Goal: Use online tool/utility: Utilize a website feature to perform a specific function

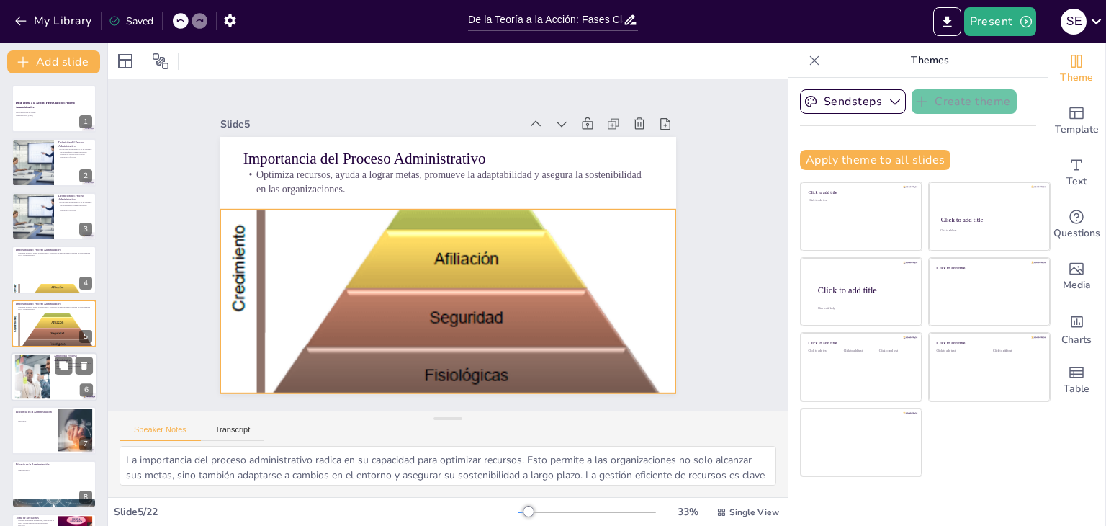
checkbox input "true"
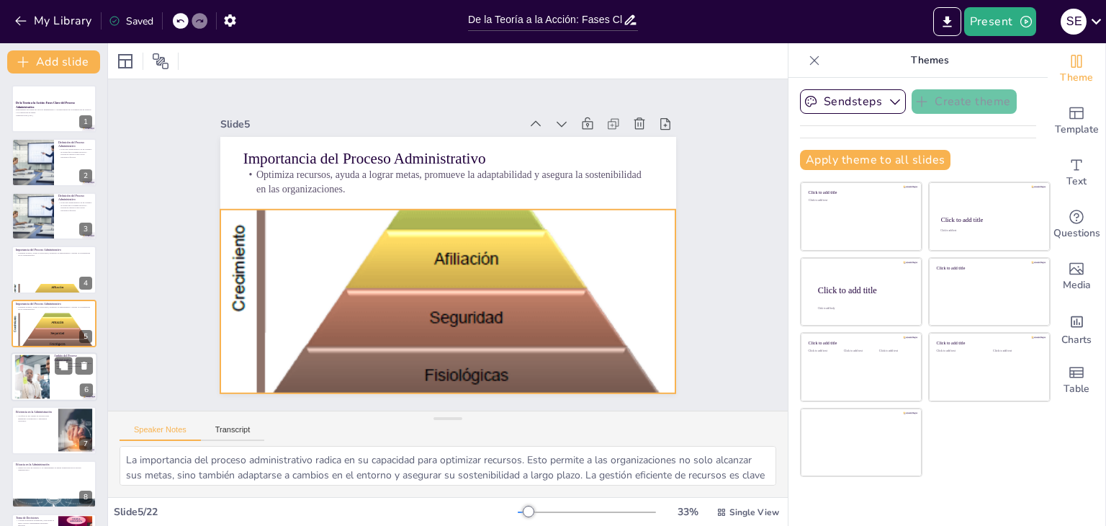
checkbox input "true"
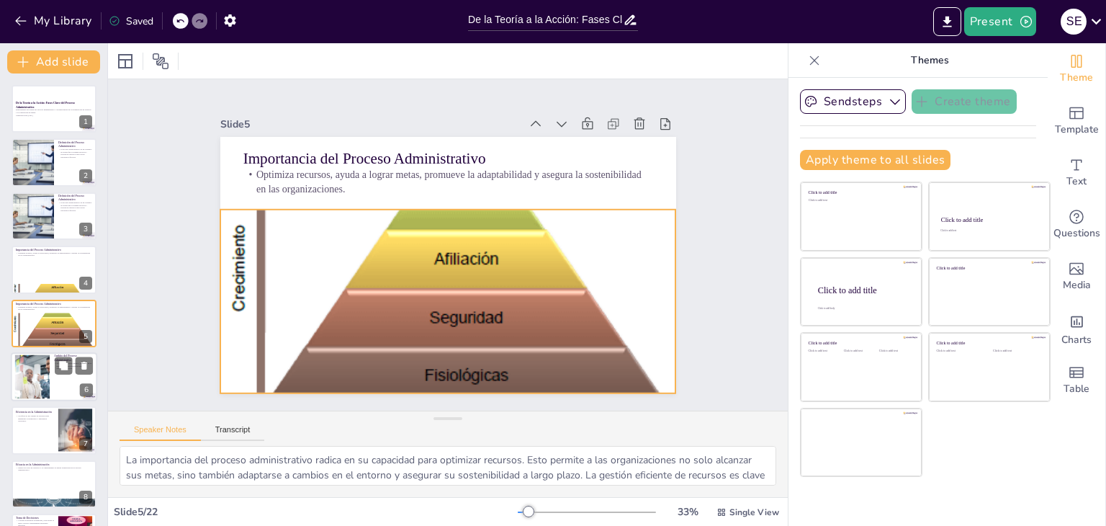
scroll to position [23, 0]
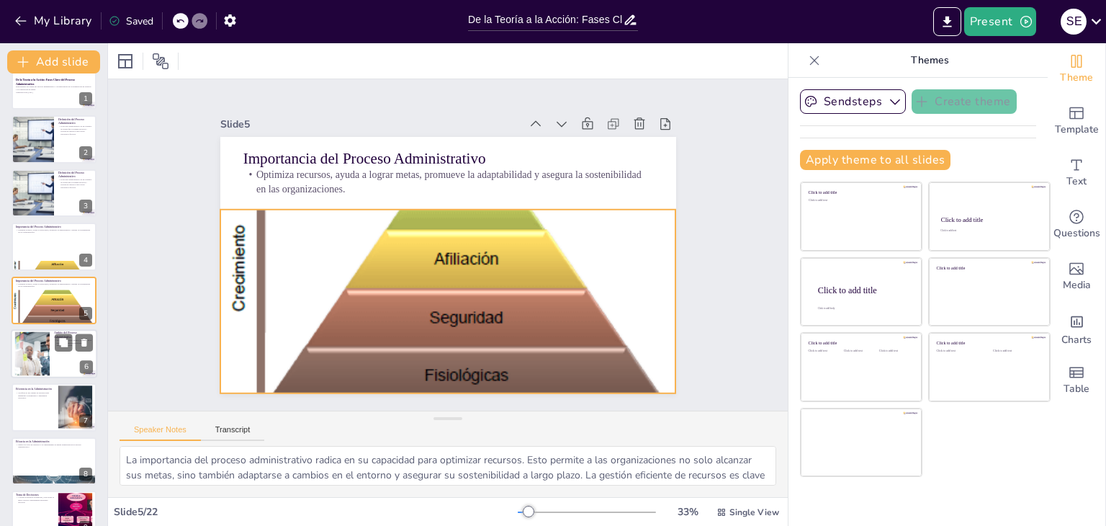
click at [27, 342] on div at bounding box center [33, 354] width 78 height 44
checkbox input "true"
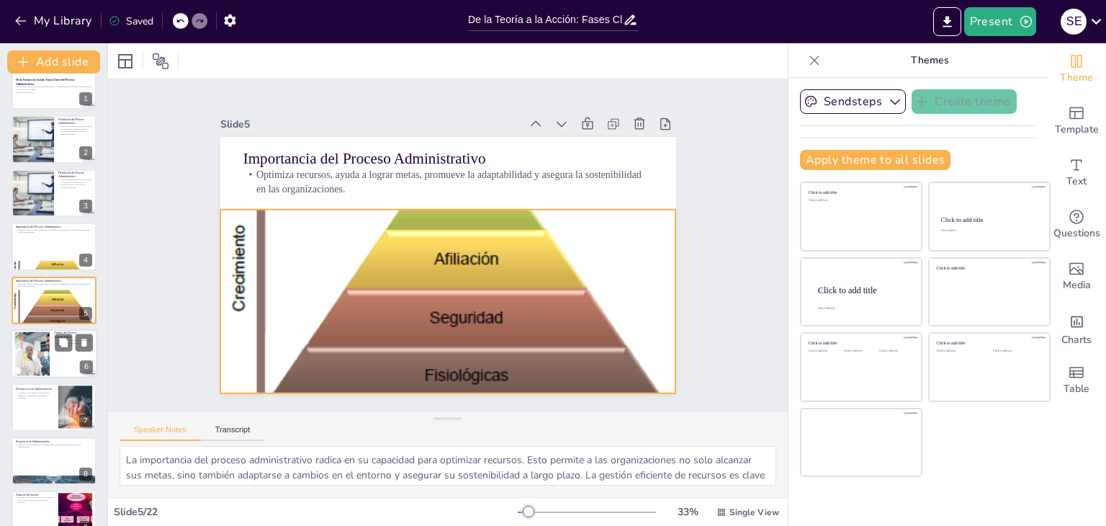
checkbox input "true"
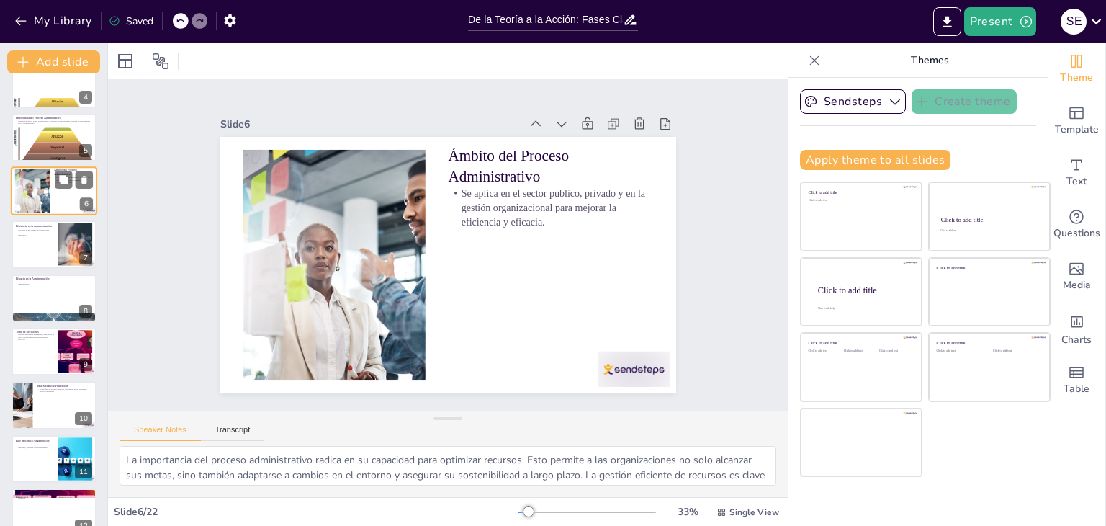
checkbox input "true"
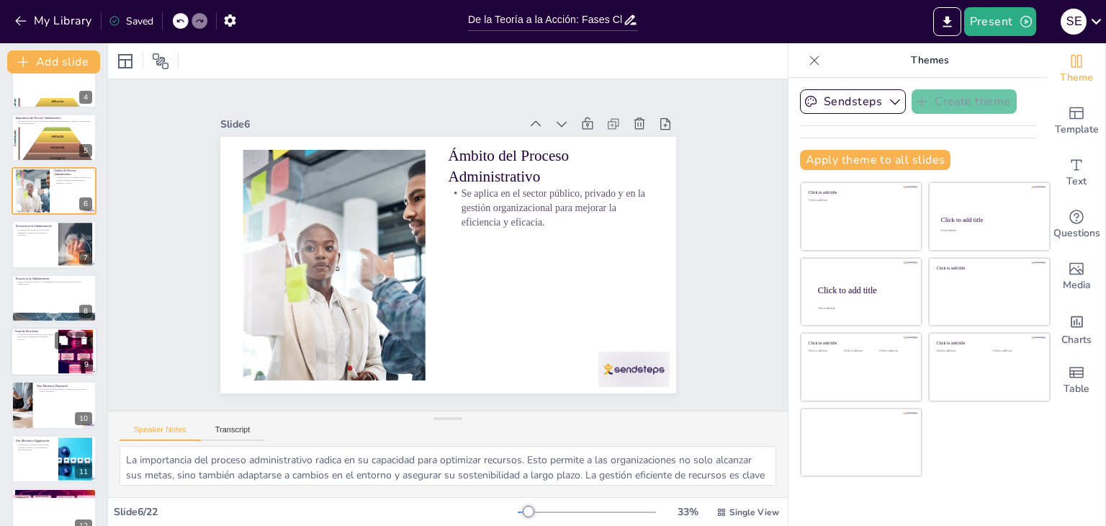
checkbox input "true"
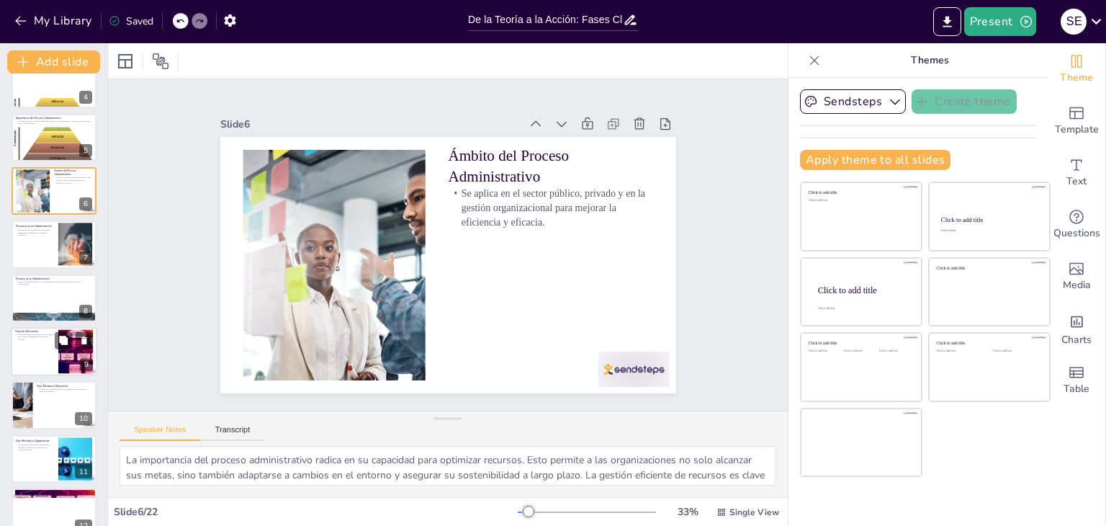
checkbox input "true"
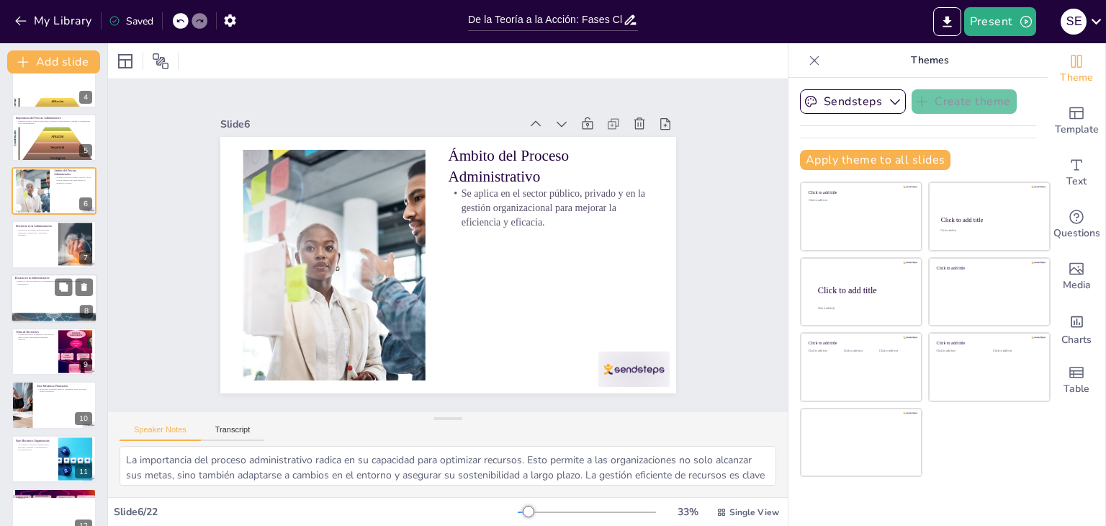
checkbox input "true"
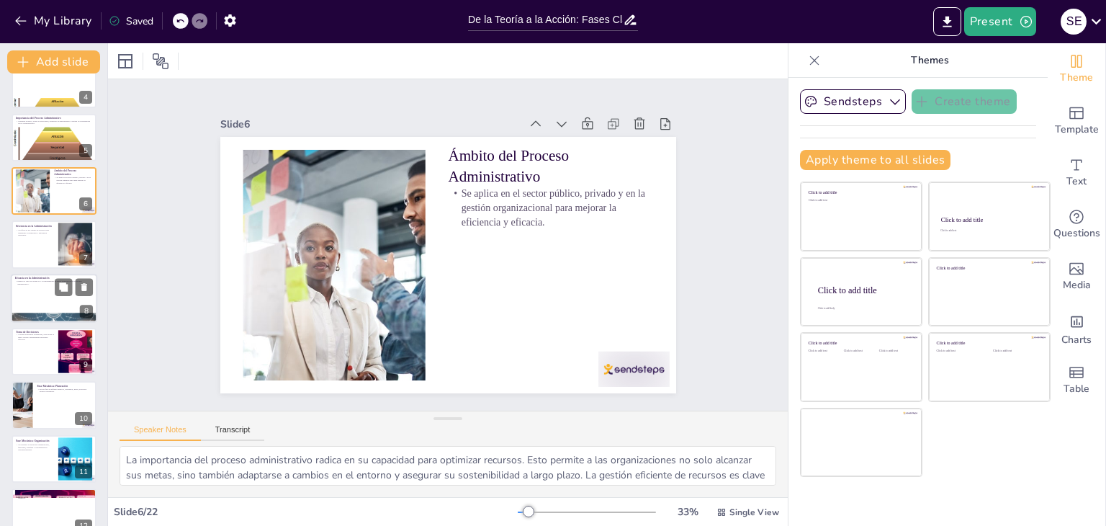
checkbox input "true"
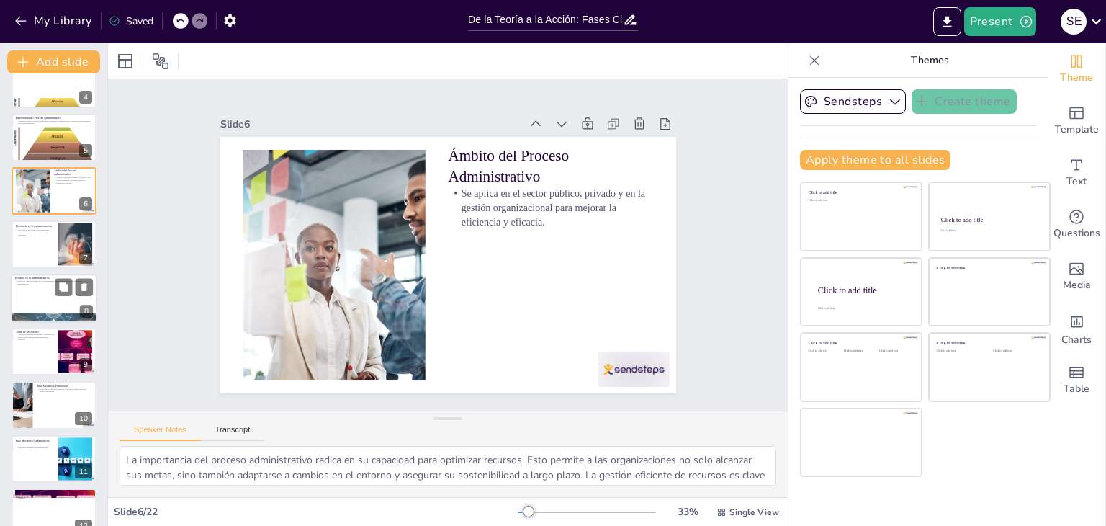
click at [38, 295] on div at bounding box center [54, 298] width 86 height 49
checkbox input "true"
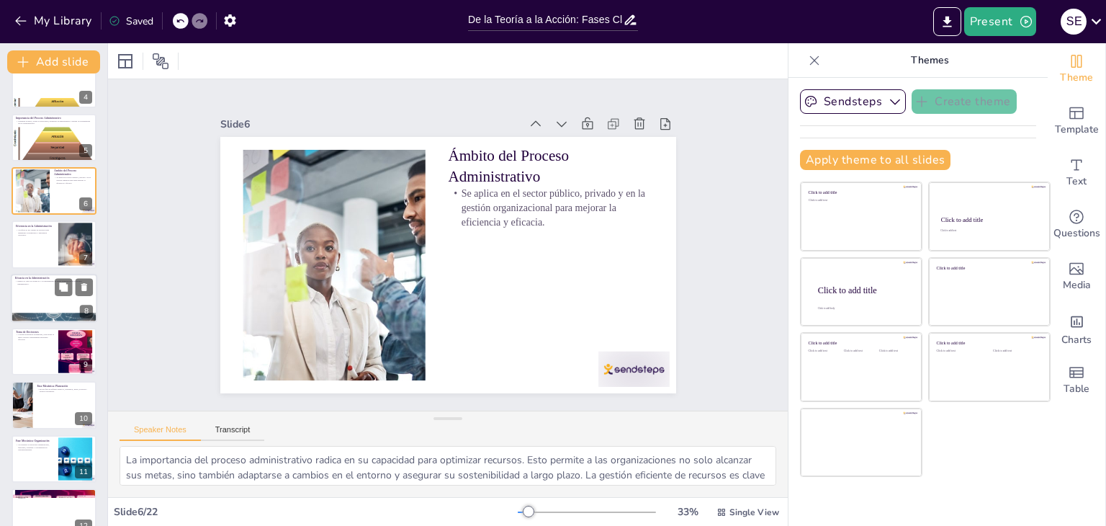
checkbox input "true"
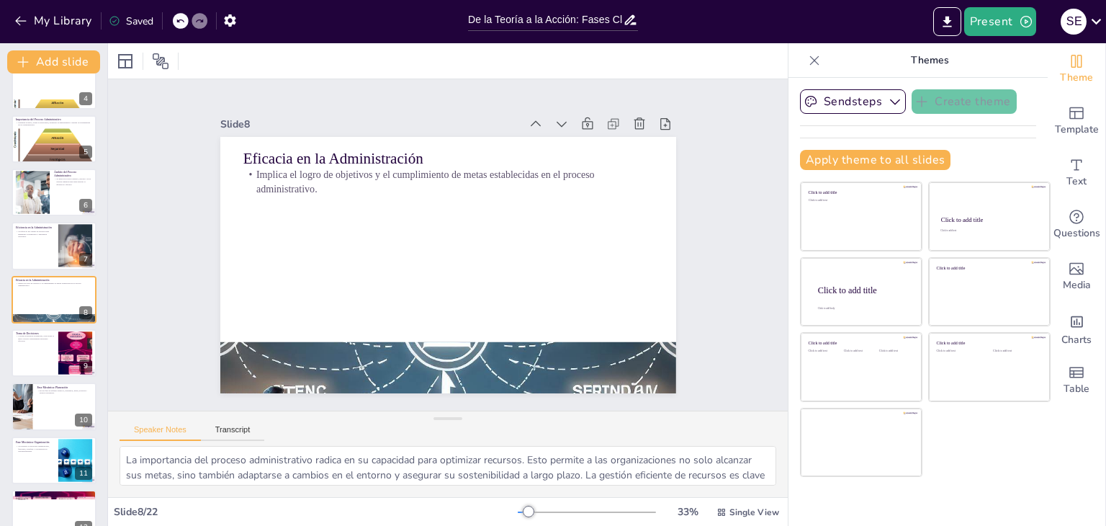
checkbox input "true"
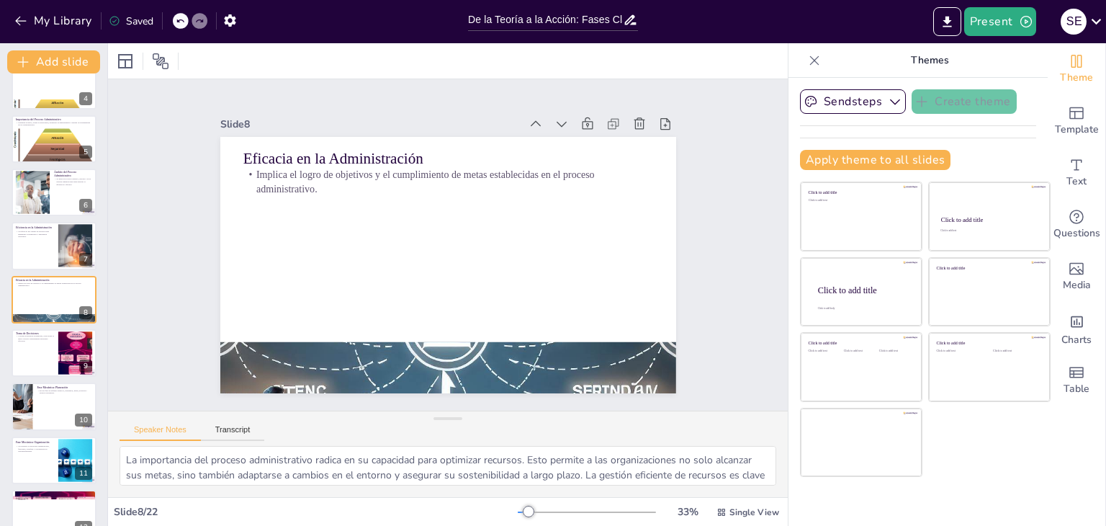
checkbox input "true"
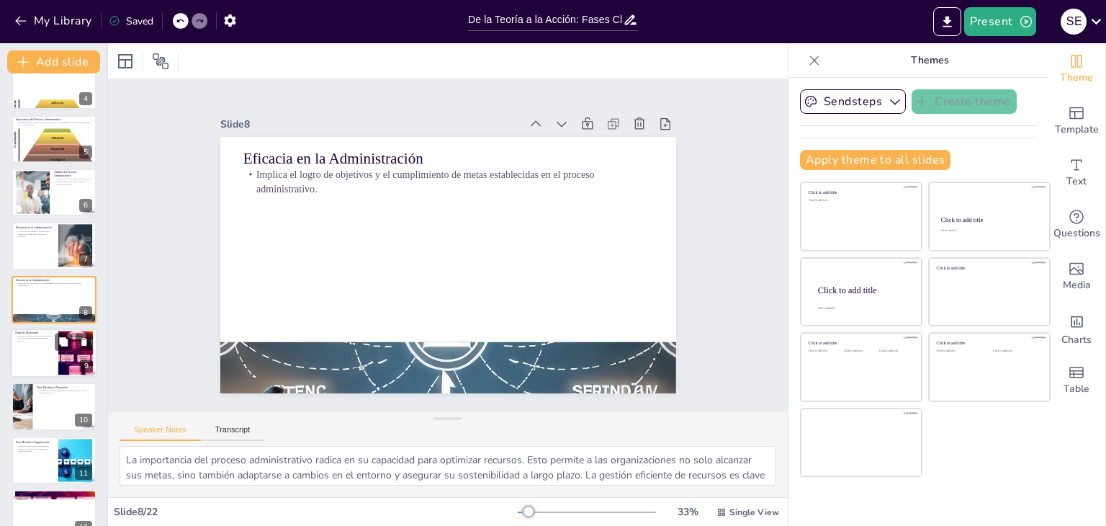
checkbox input "true"
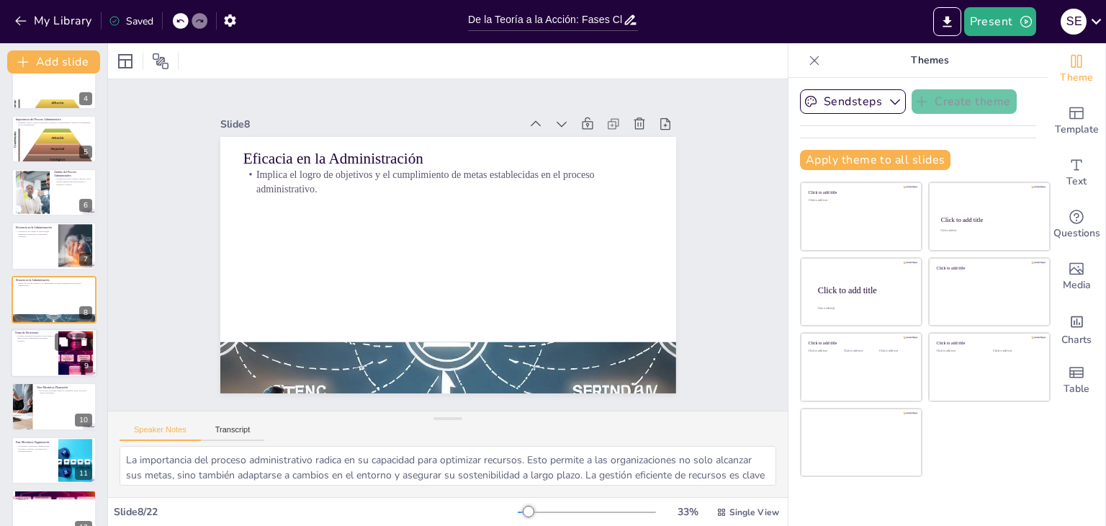
click at [34, 331] on p "Toma de Decisiones" at bounding box center [34, 333] width 39 height 4
checkbox input "true"
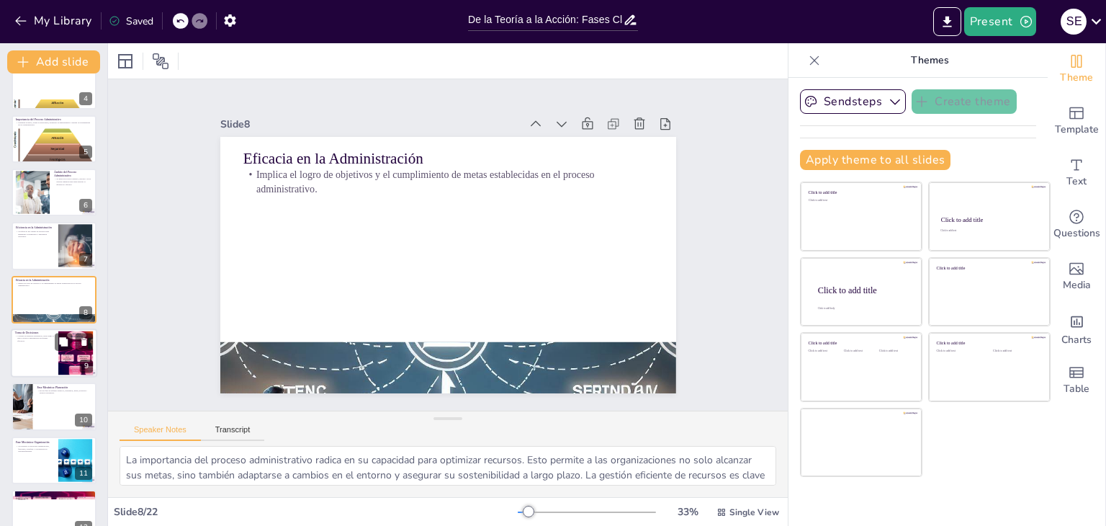
checkbox input "true"
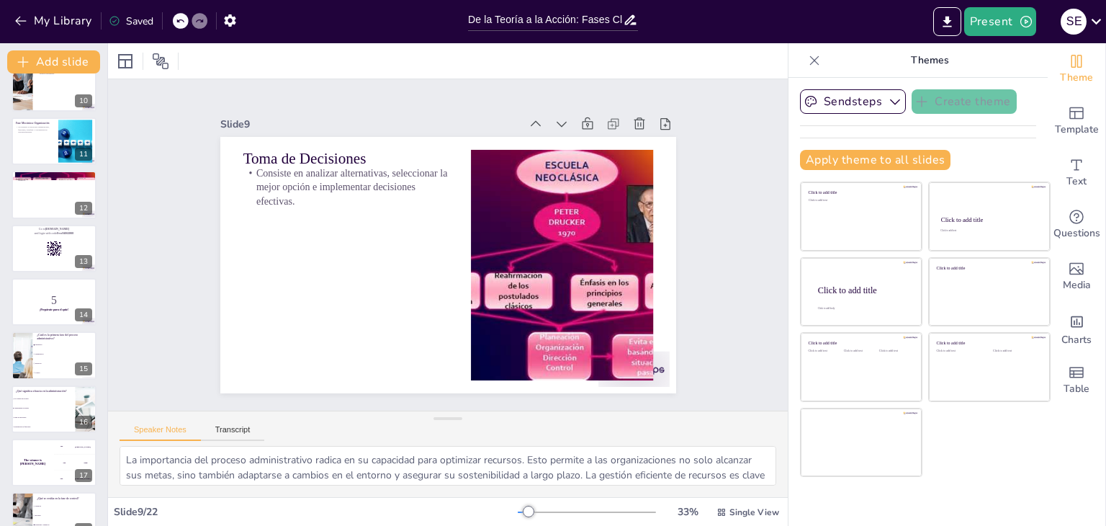
checkbox input "true"
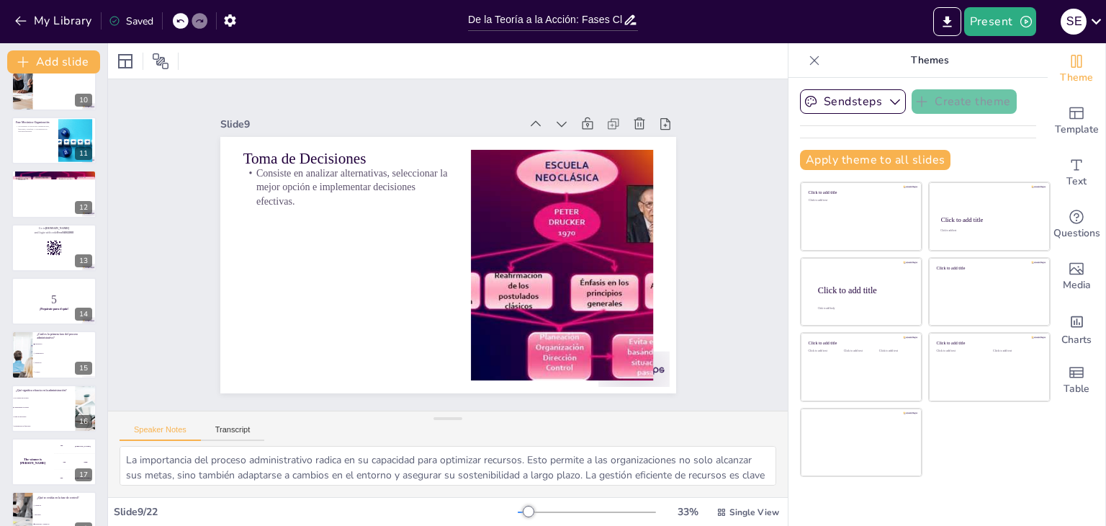
checkbox input "true"
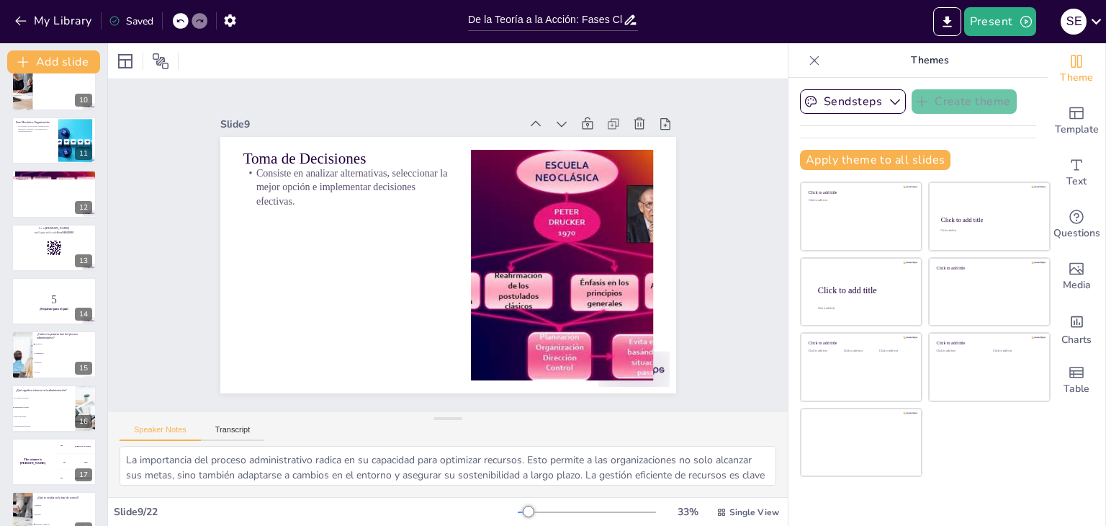
scroll to position [743, 0]
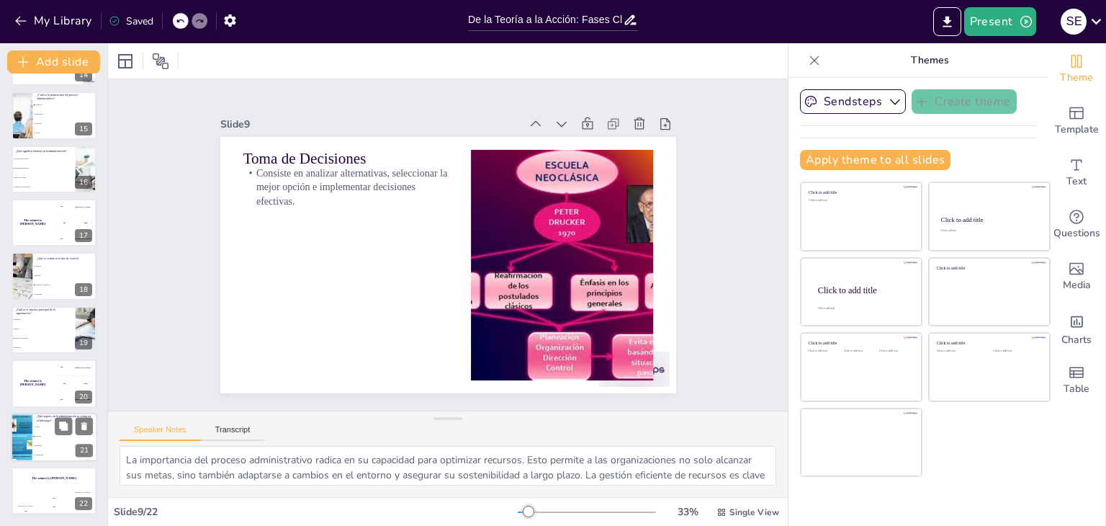
checkbox input "true"
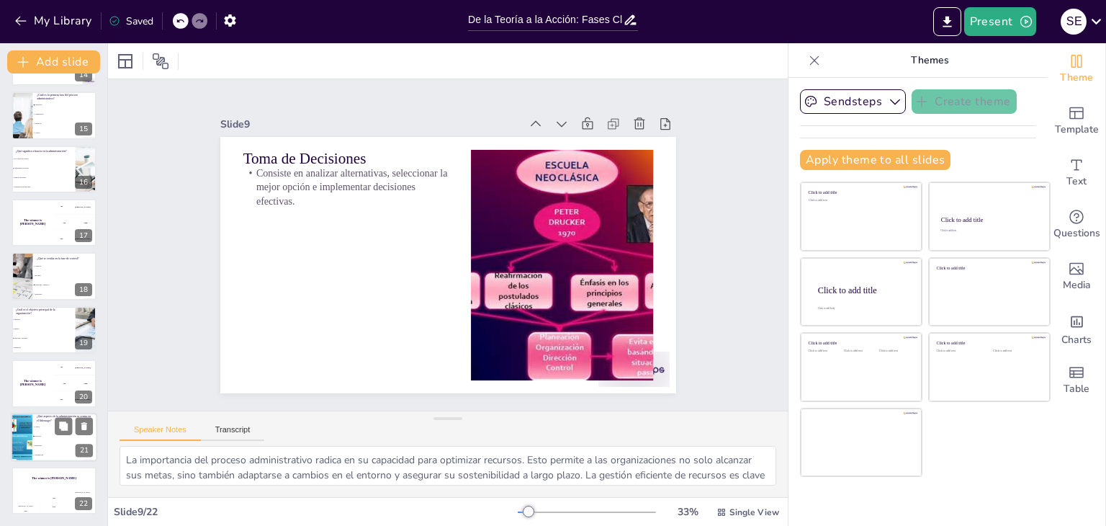
checkbox input "true"
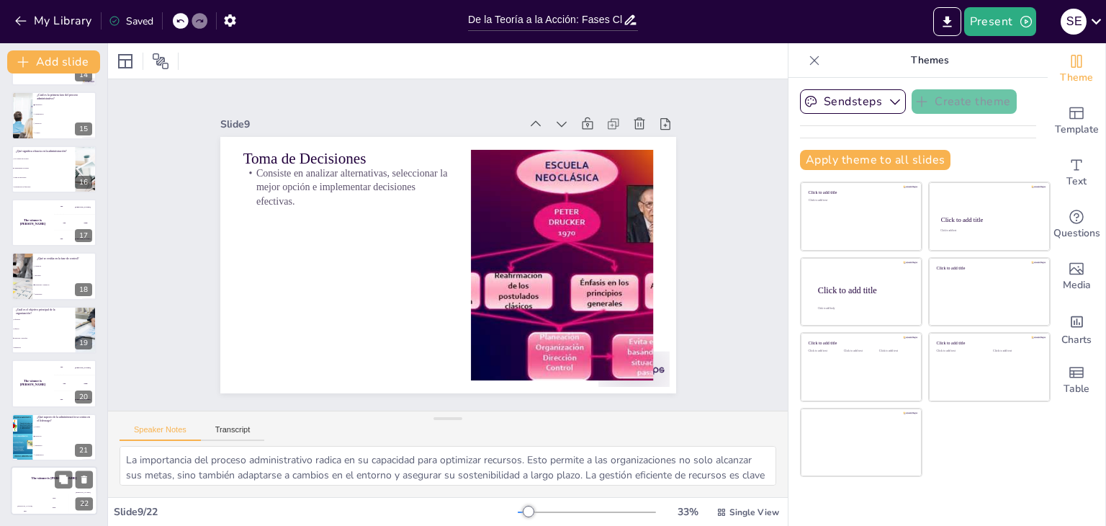
checkbox input "true"
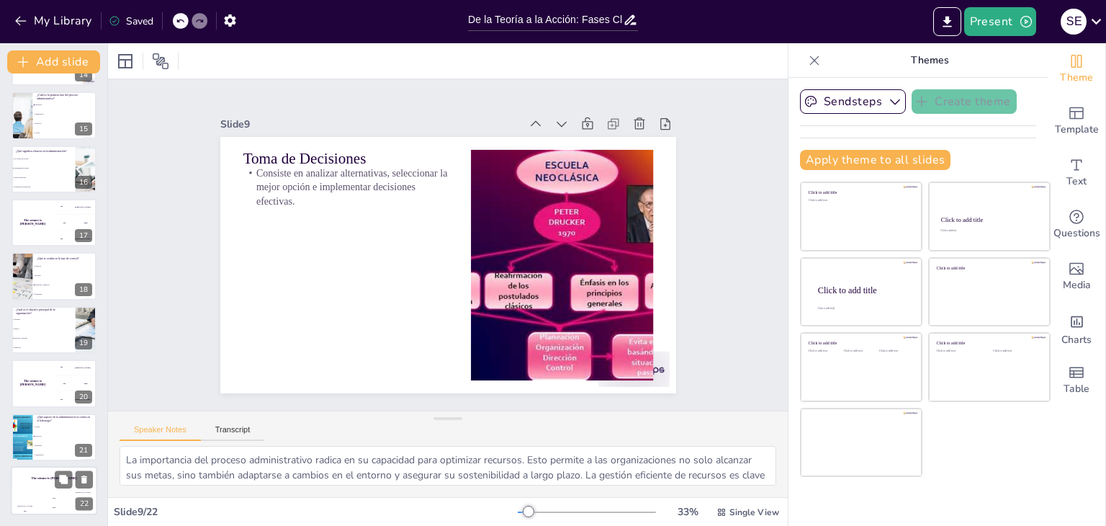
checkbox input "true"
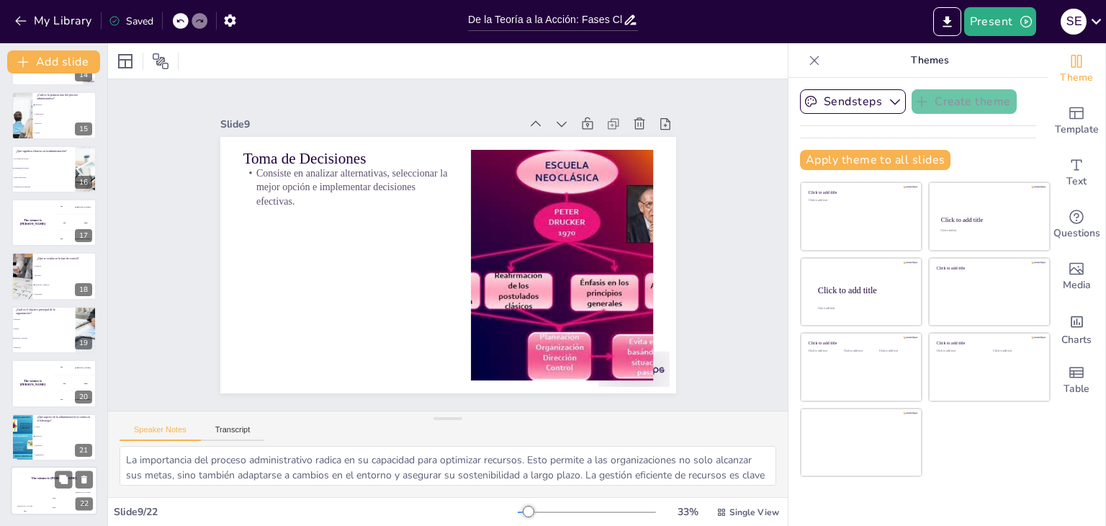
checkbox input "true"
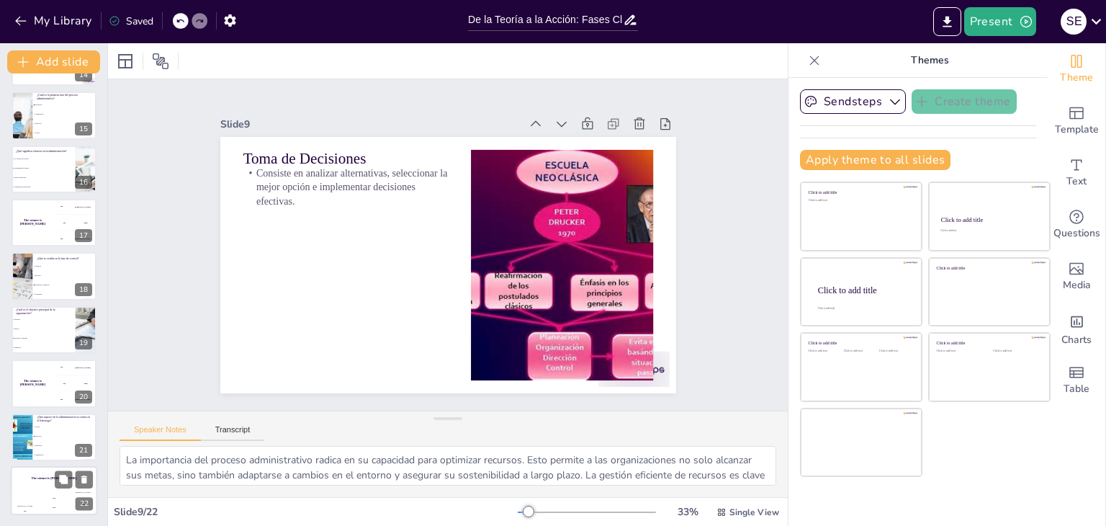
click at [49, 493] on div "Jaap 200" at bounding box center [54, 502] width 29 height 24
checkbox input "true"
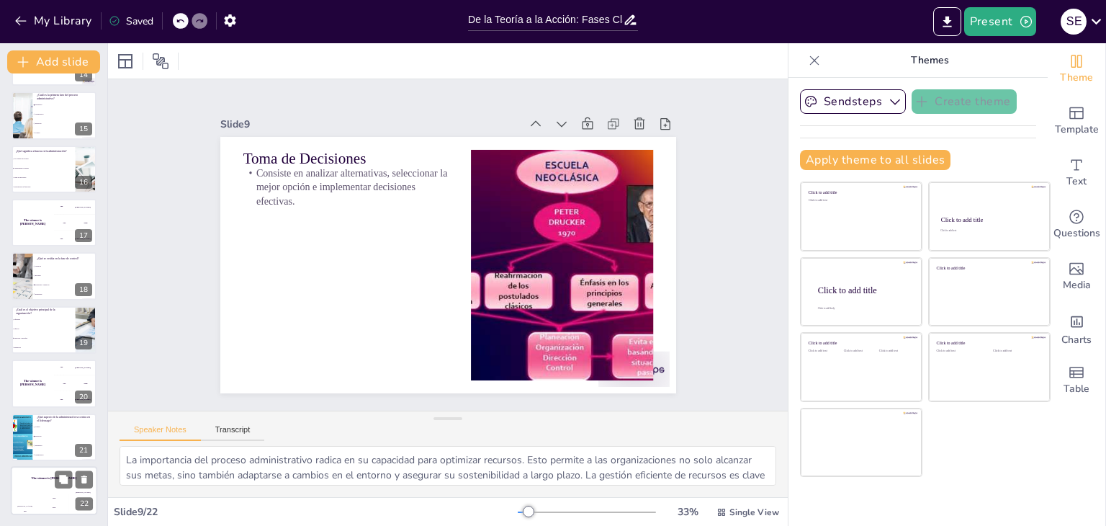
checkbox input "true"
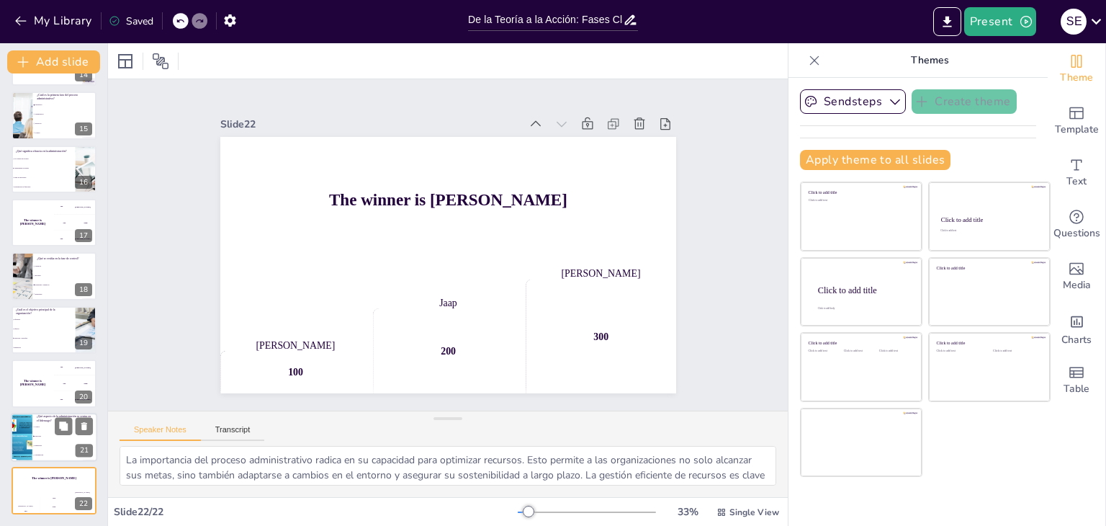
checkbox input "true"
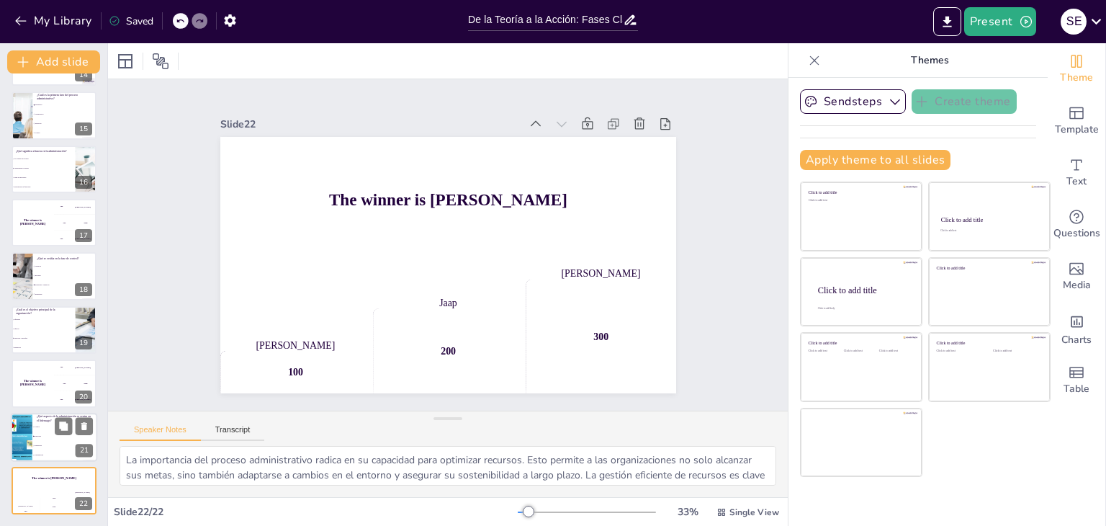
checkbox input "true"
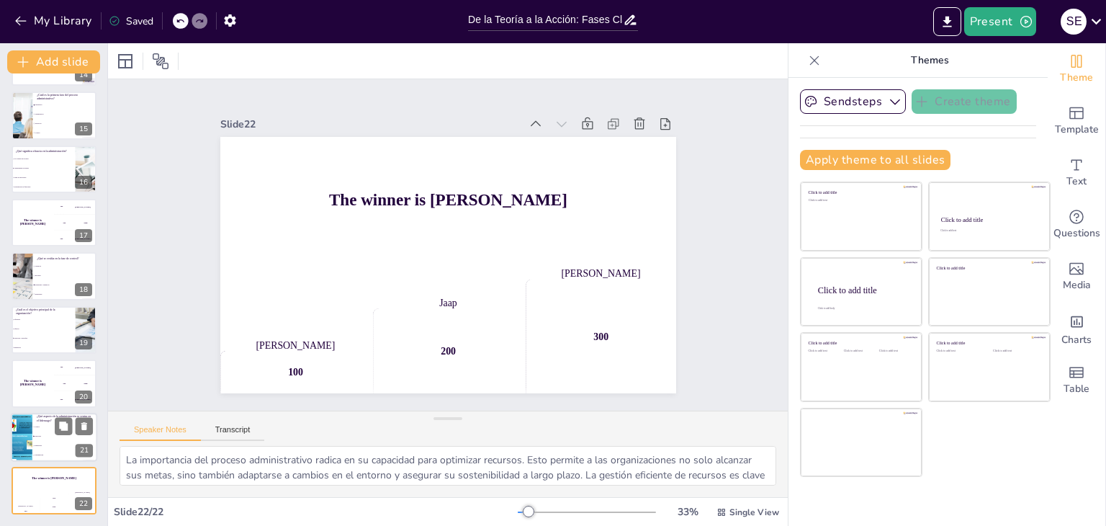
checkbox input "true"
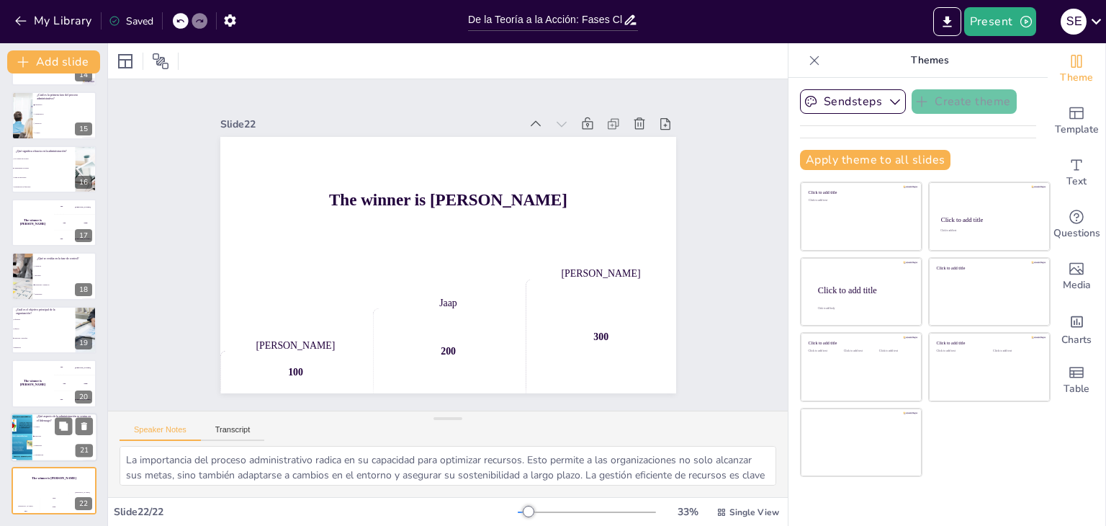
checkbox input "true"
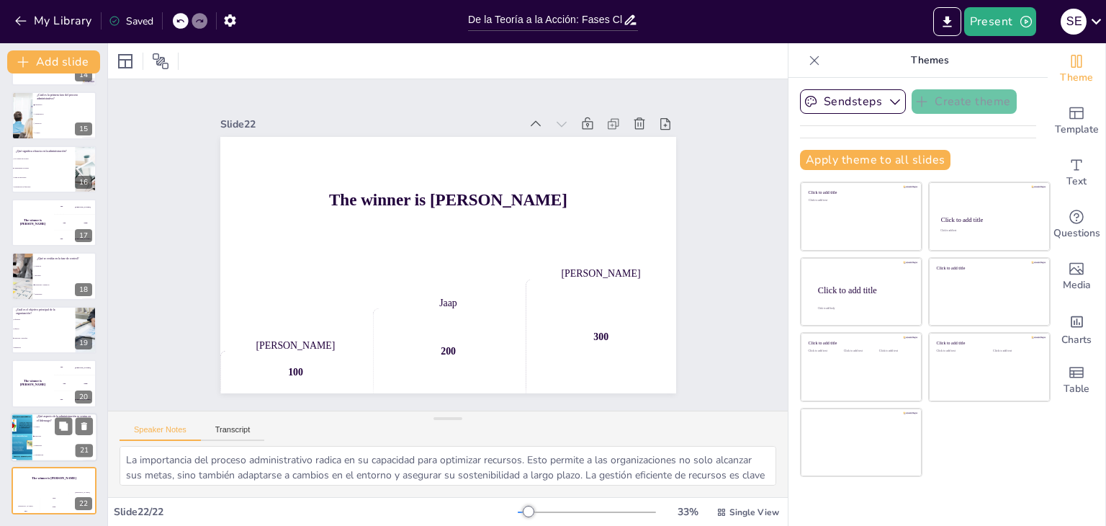
checkbox input "true"
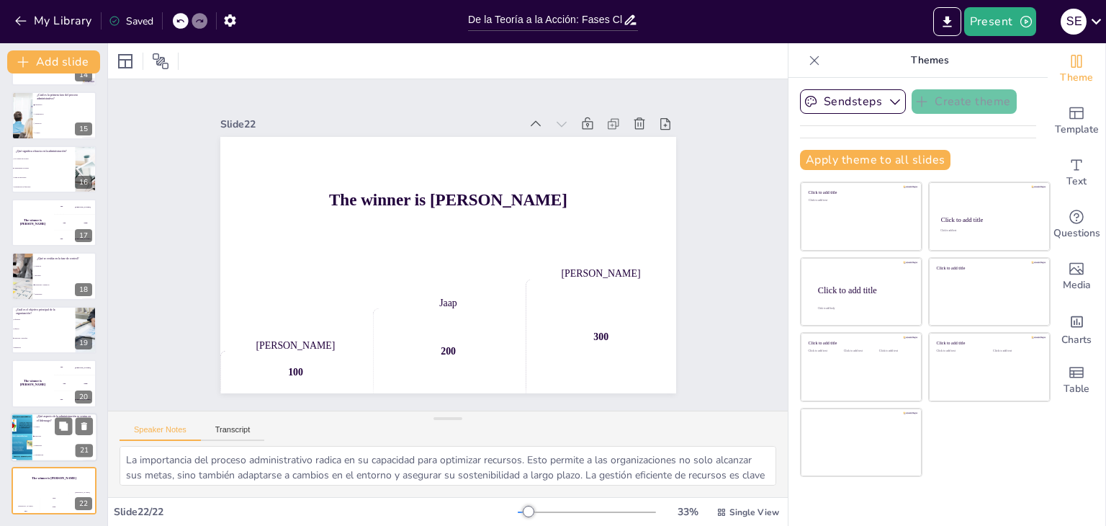
checkbox input "true"
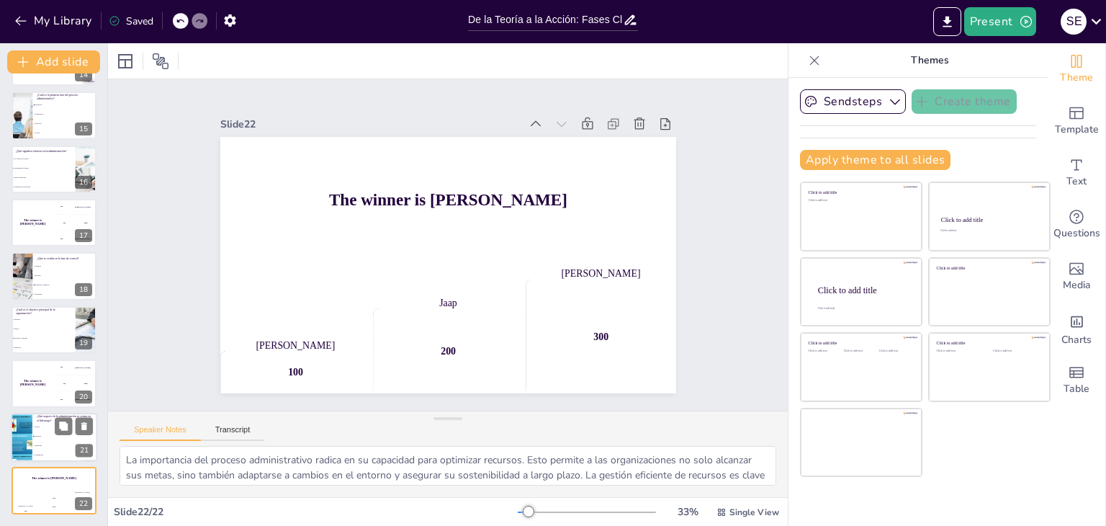
checkbox input "true"
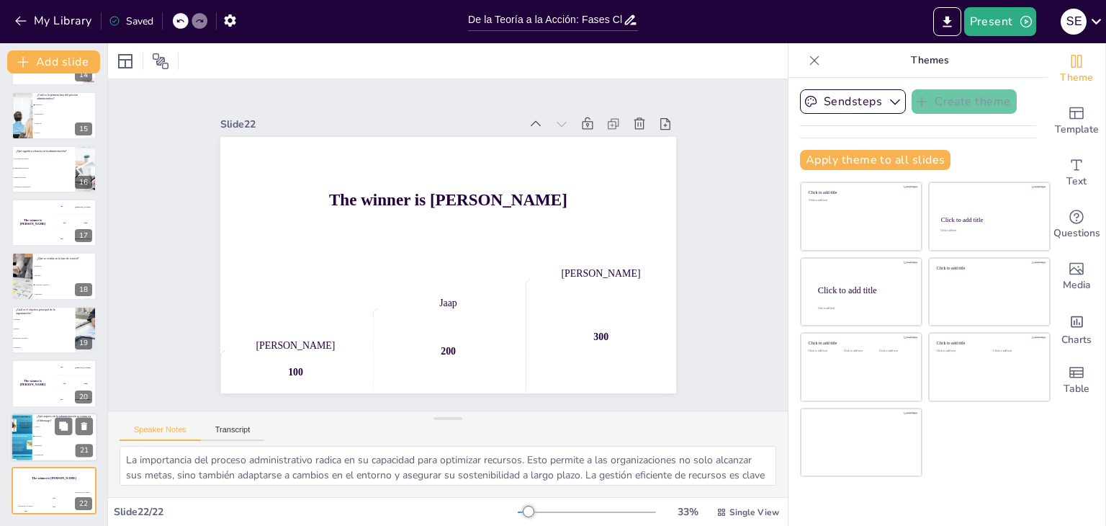
checkbox input "true"
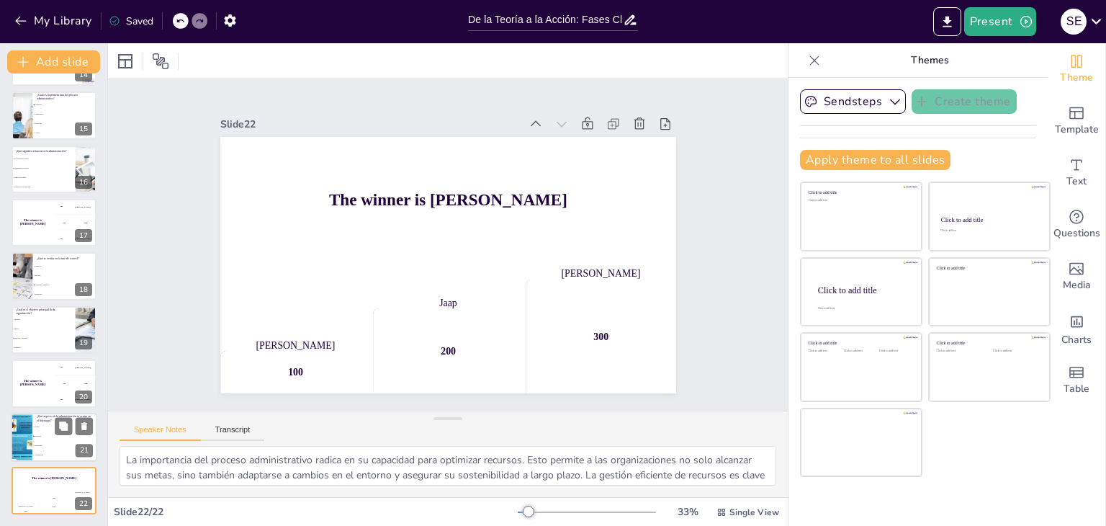
checkbox input "true"
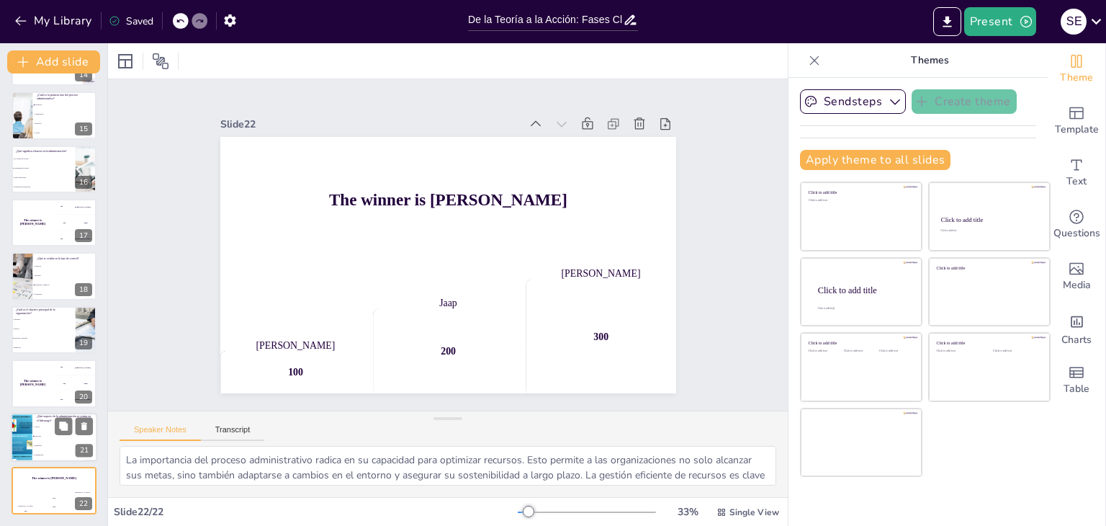
checkbox input "true"
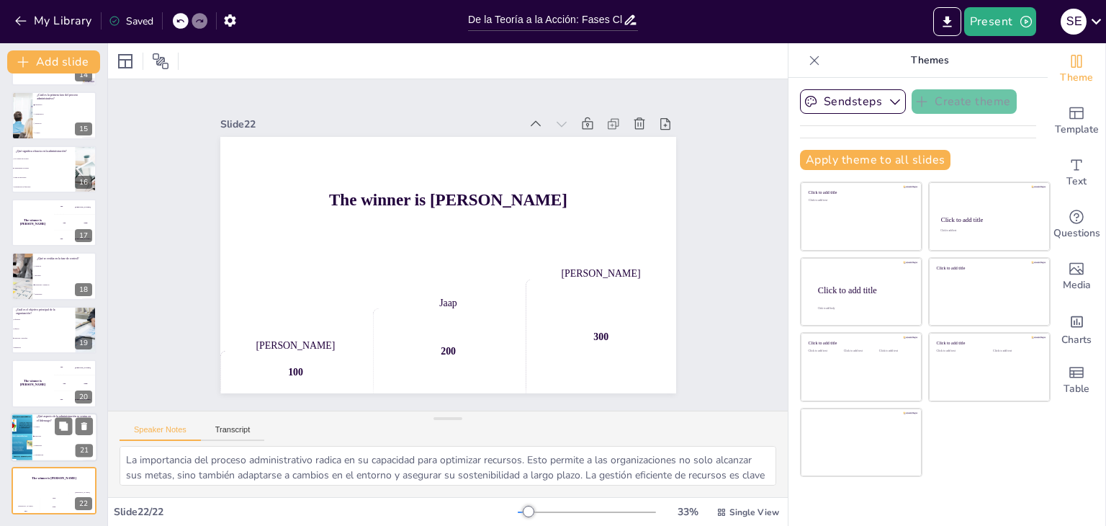
checkbox input "true"
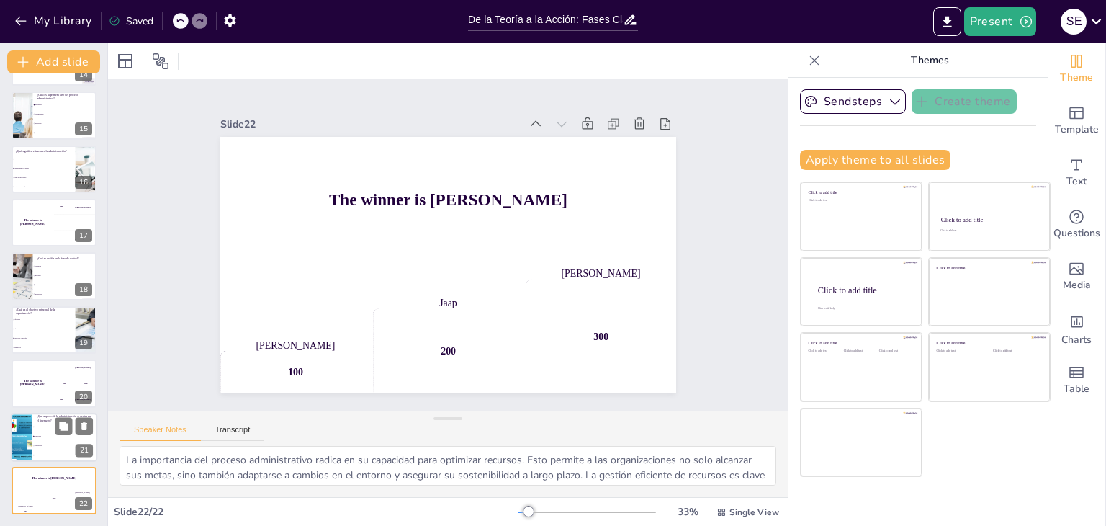
checkbox input "true"
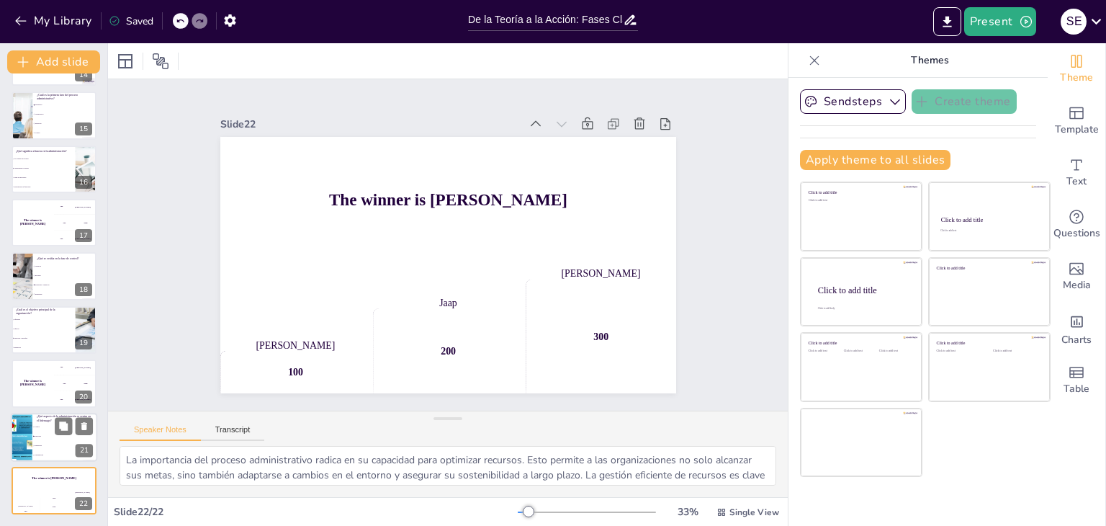
checkbox input "true"
click at [45, 430] on li "Control" at bounding box center [64, 426] width 65 height 9
checkbox input "true"
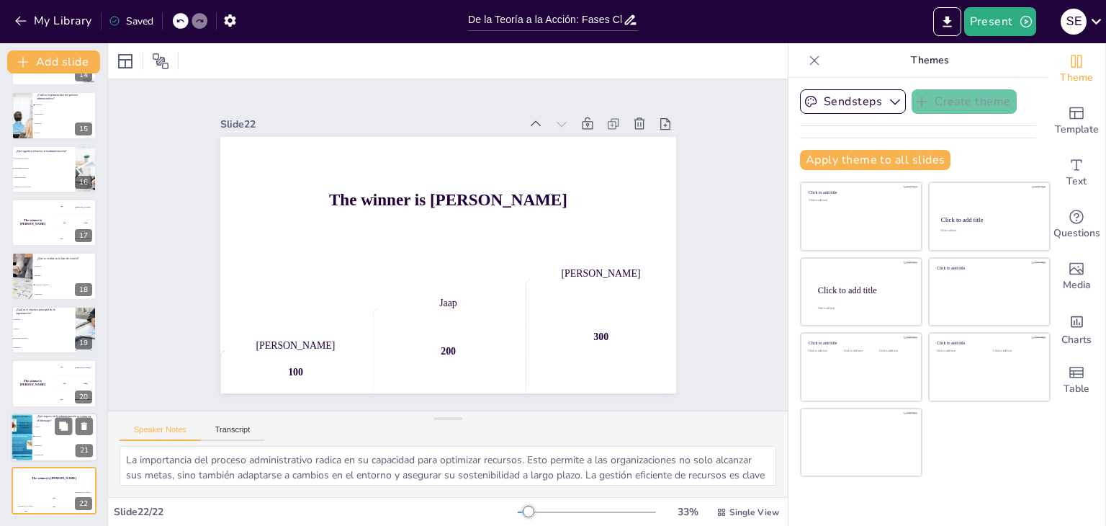
checkbox input "true"
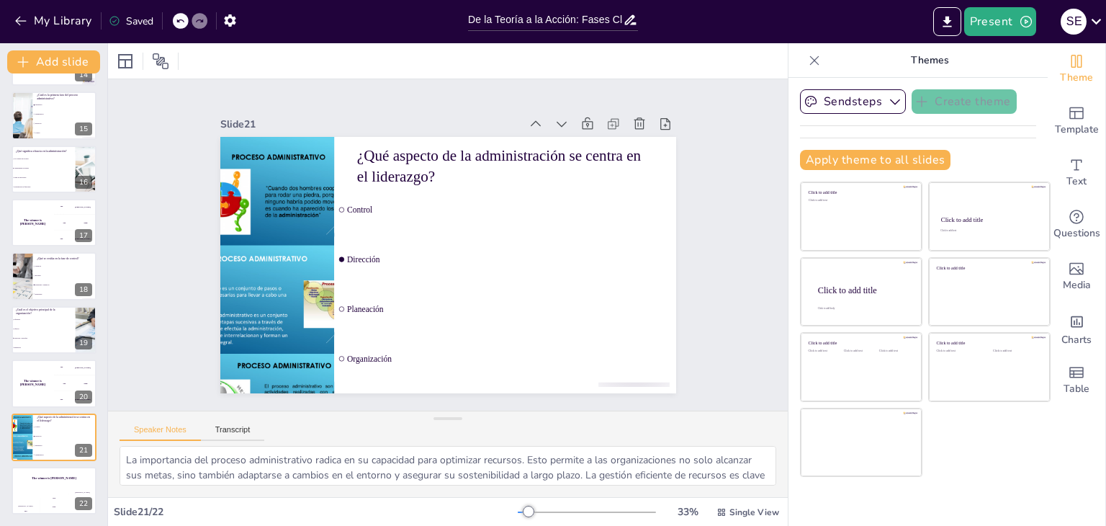
checkbox input "true"
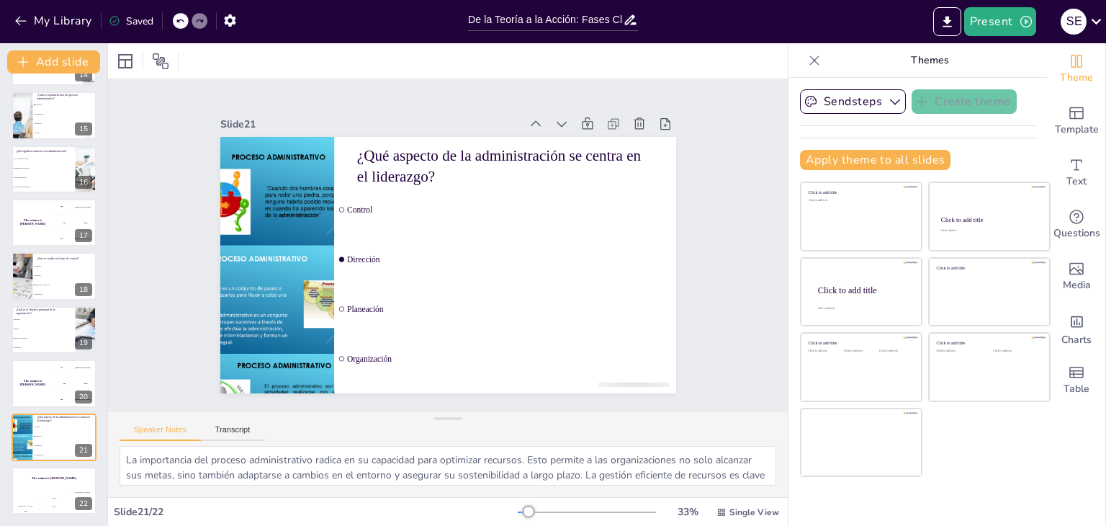
checkbox input "true"
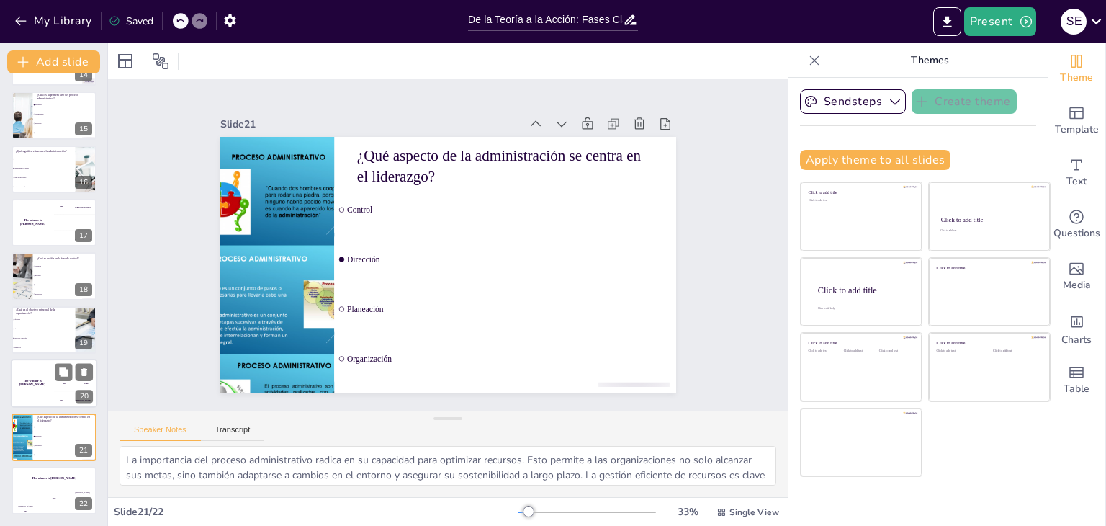
checkbox input "true"
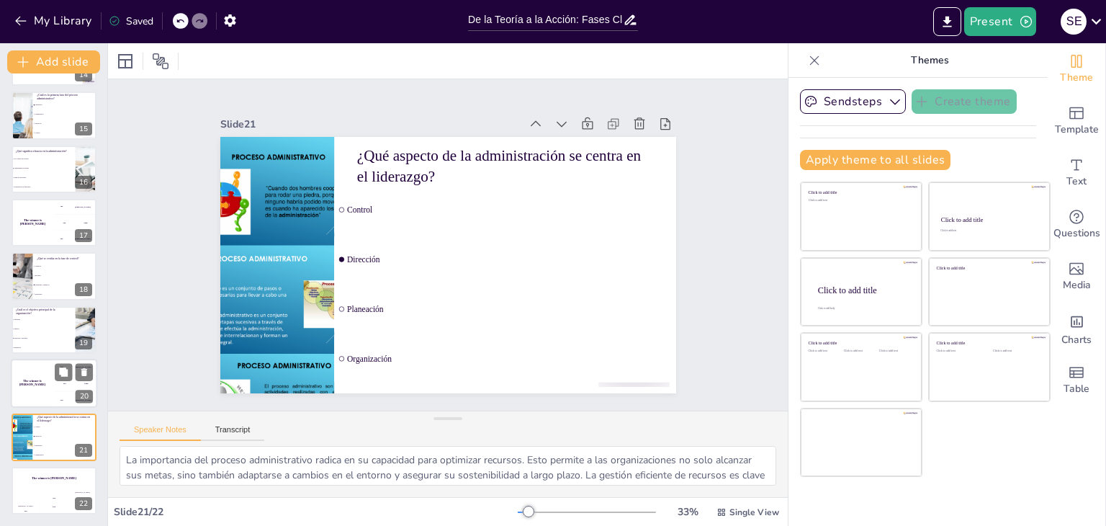
checkbox input "true"
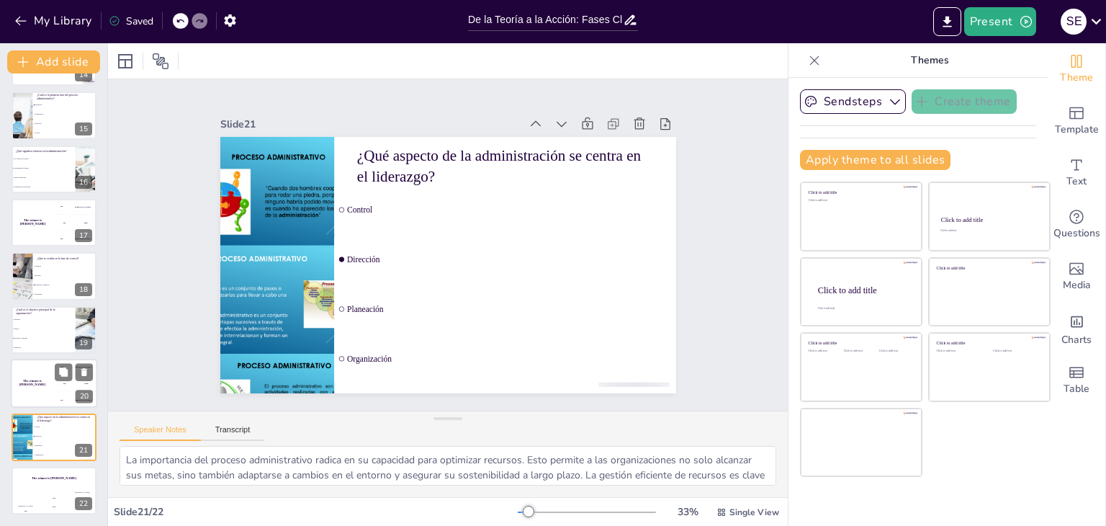
checkbox input "true"
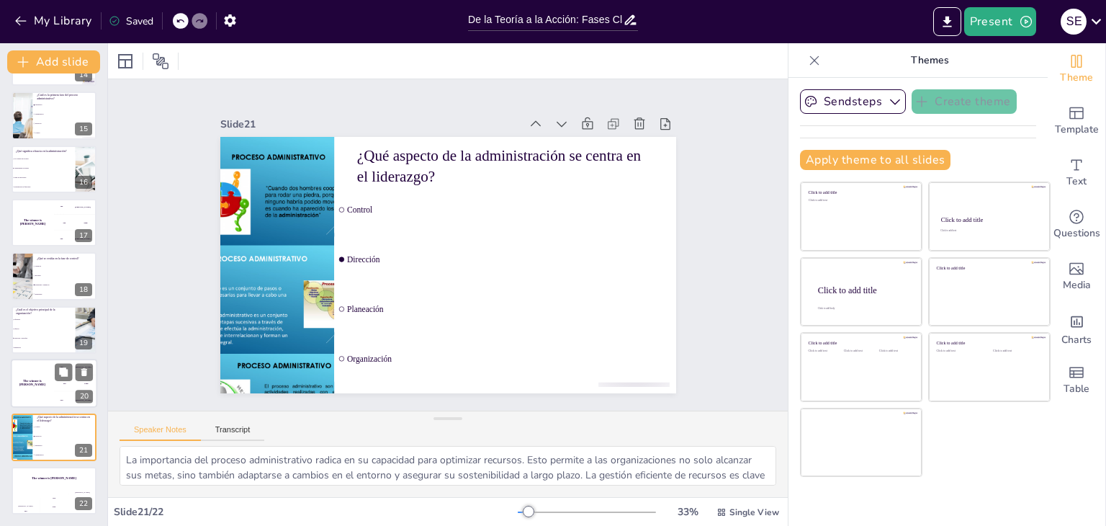
checkbox input "true"
click at [48, 395] on div "The winner is [PERSON_NAME]" at bounding box center [32, 383] width 43 height 49
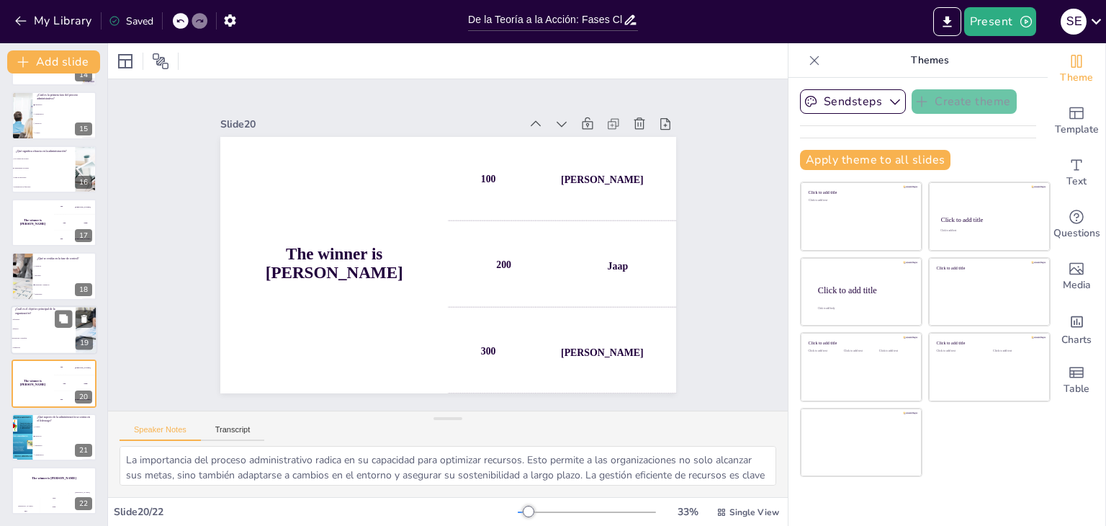
click at [55, 343] on li "Planeación" at bounding box center [43, 347] width 65 height 9
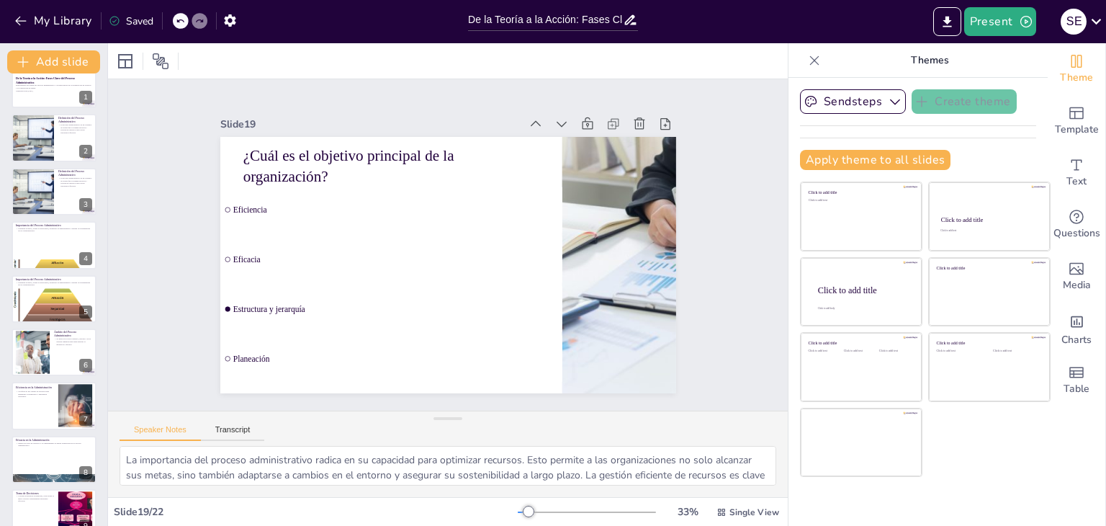
scroll to position [0, 0]
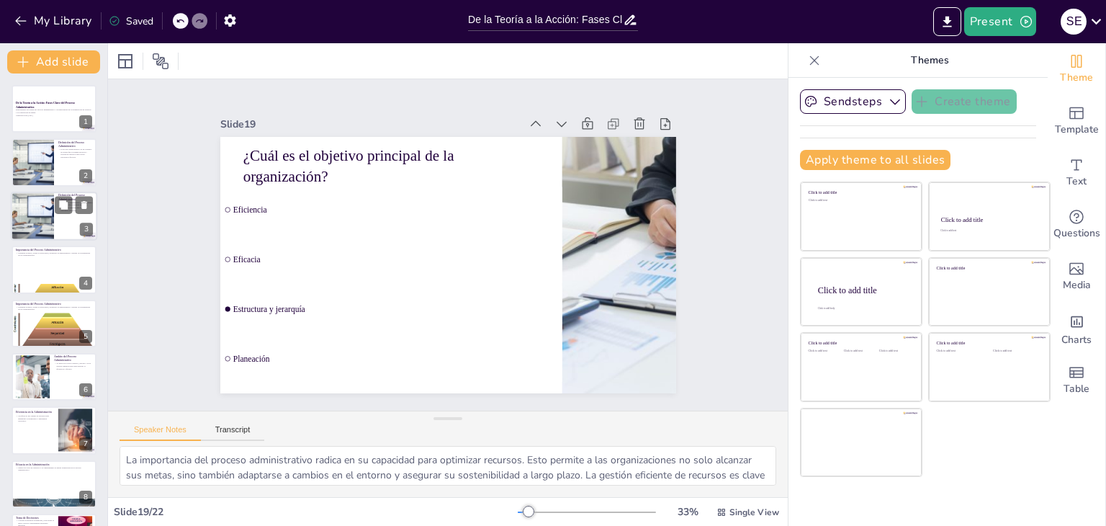
click at [55, 197] on div at bounding box center [74, 204] width 38 height 17
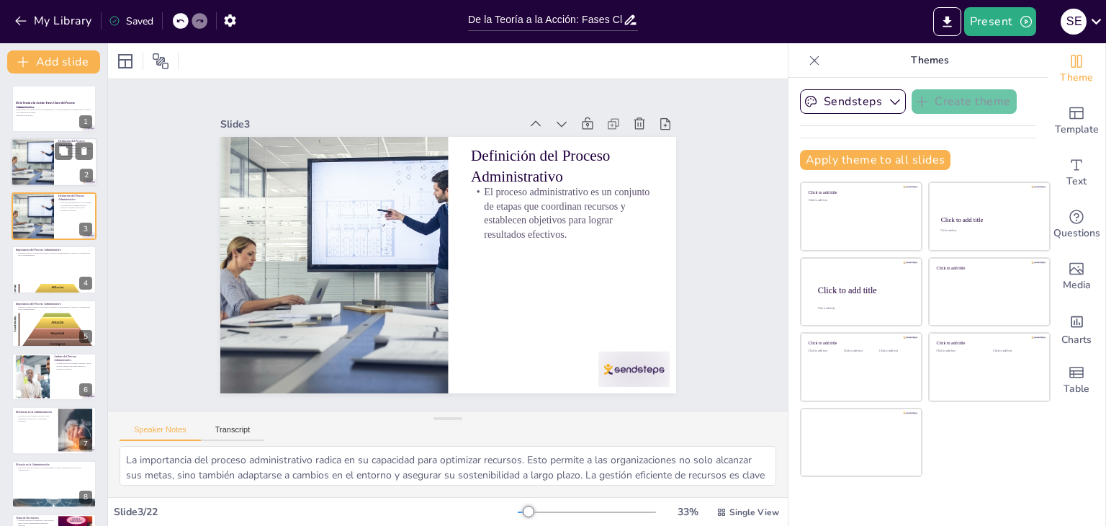
click at [37, 172] on div at bounding box center [31, 162] width 97 height 49
